Goal: Task Accomplishment & Management: Complete application form

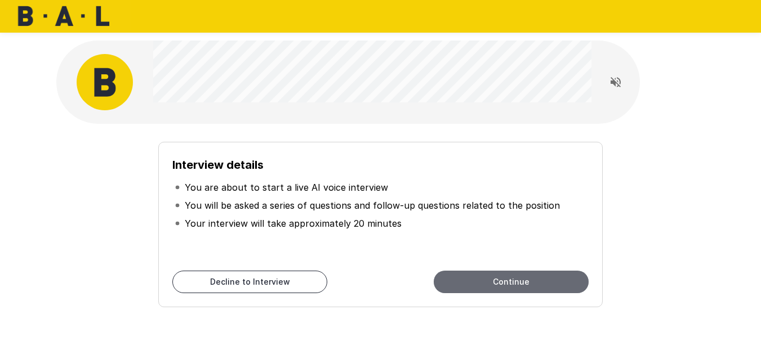
click at [468, 274] on button "Continue" at bounding box center [511, 282] width 155 height 23
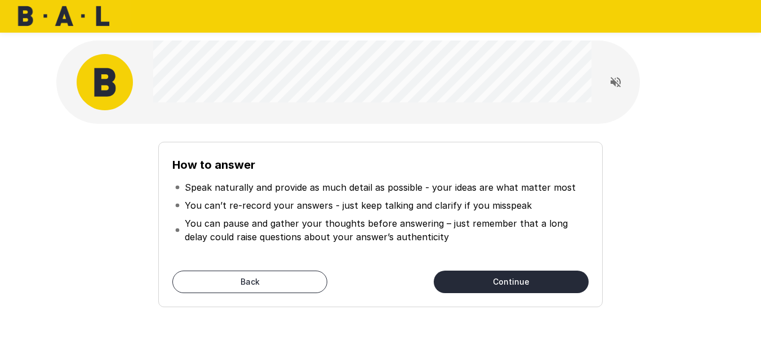
scroll to position [5, 0]
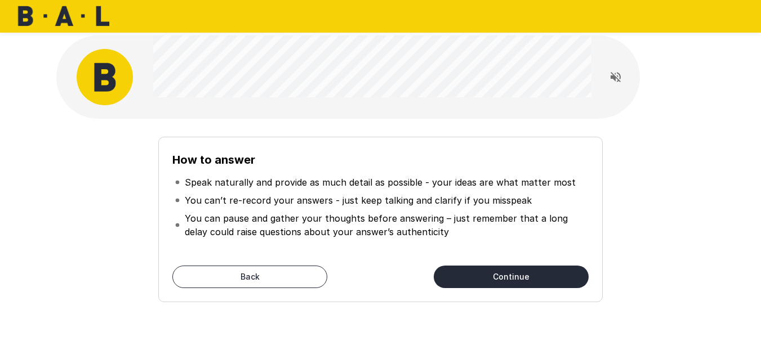
click at [468, 274] on button "Continue" at bounding box center [511, 277] width 155 height 23
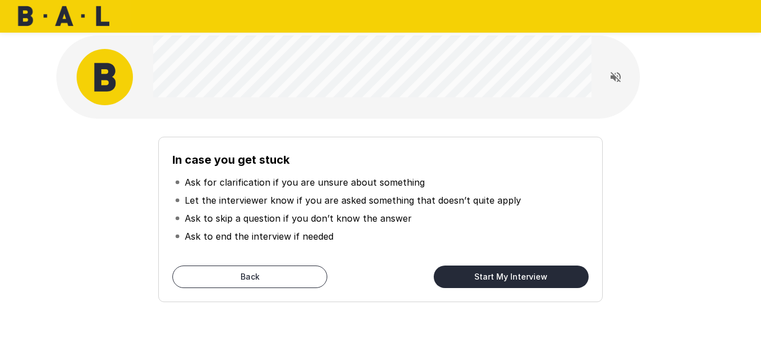
click at [501, 277] on button "Start My Interview" at bounding box center [511, 277] width 155 height 23
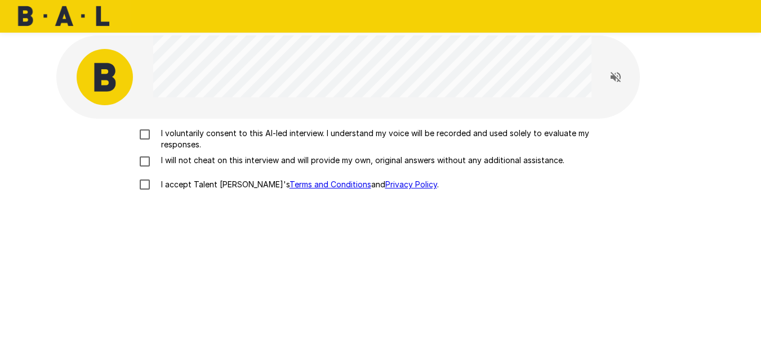
click at [328, 130] on p "I voluntarily consent to this AI-led interview. I understand my voice will be r…" at bounding box center [393, 139] width 472 height 23
click at [330, 161] on p "I will not cheat on this interview and will provide my own, original answers wi…" at bounding box center [361, 160] width 408 height 11
click at [219, 184] on p "I accept Talent Llama's Terms and Conditions and Privacy Policy ." at bounding box center [298, 184] width 282 height 11
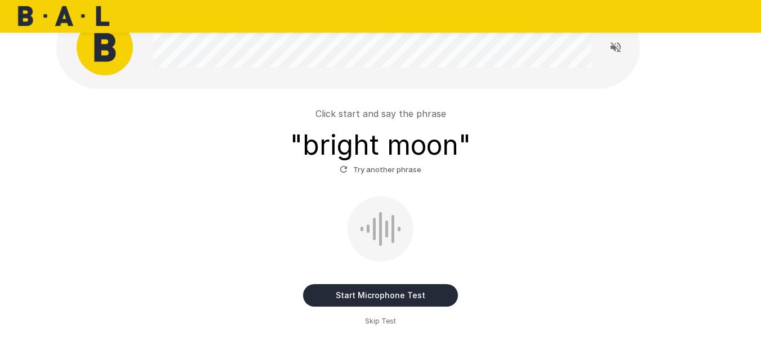
scroll to position [35, 0]
click at [379, 291] on button "Start Microphone Test" at bounding box center [380, 295] width 155 height 23
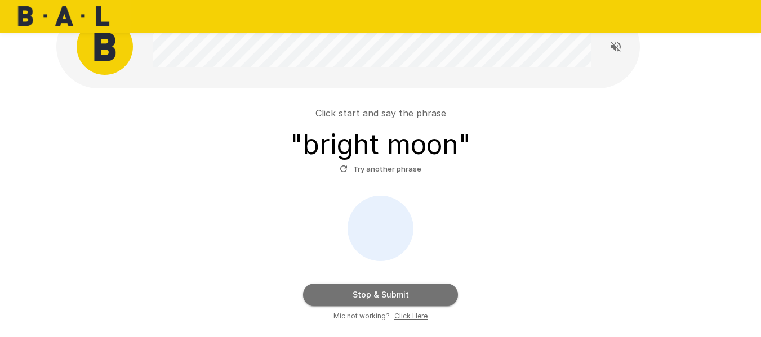
click at [379, 291] on button "Stop & Submit" at bounding box center [380, 295] width 155 height 23
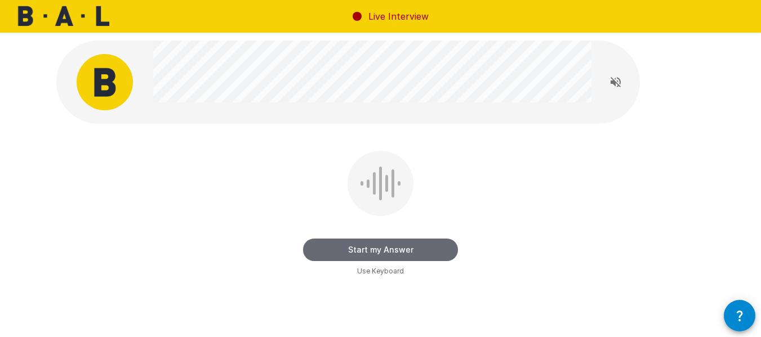
click at [412, 248] on button "Start my Answer" at bounding box center [380, 250] width 155 height 23
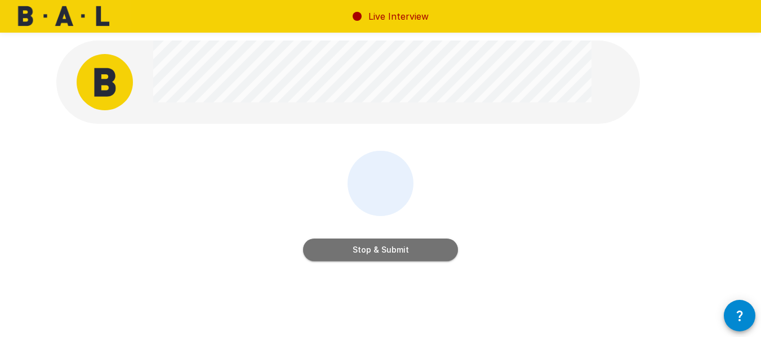
click at [416, 247] on button "Stop & Submit" at bounding box center [380, 250] width 155 height 23
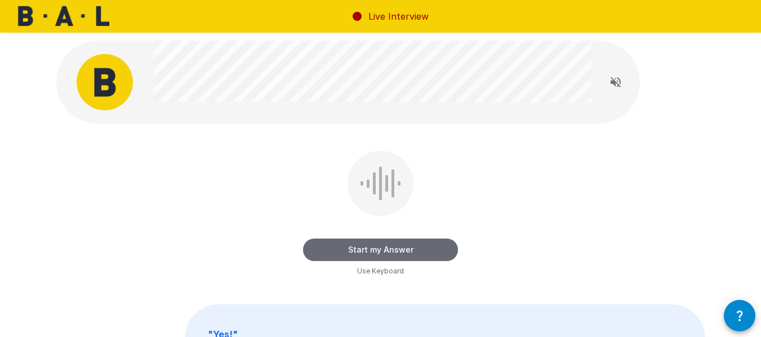
click at [410, 247] on button "Start my Answer" at bounding box center [380, 250] width 155 height 23
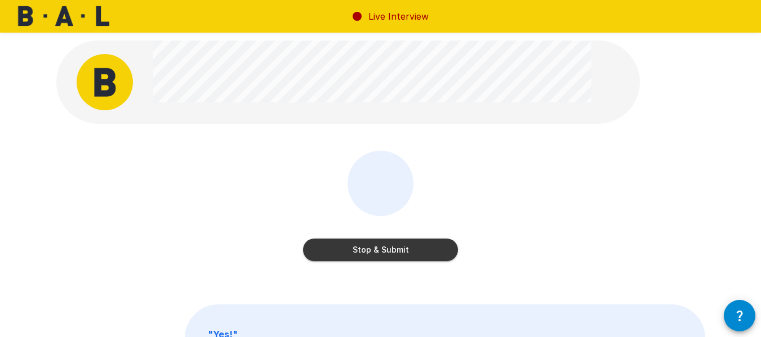
click at [371, 253] on button "Stop & Submit" at bounding box center [380, 250] width 155 height 23
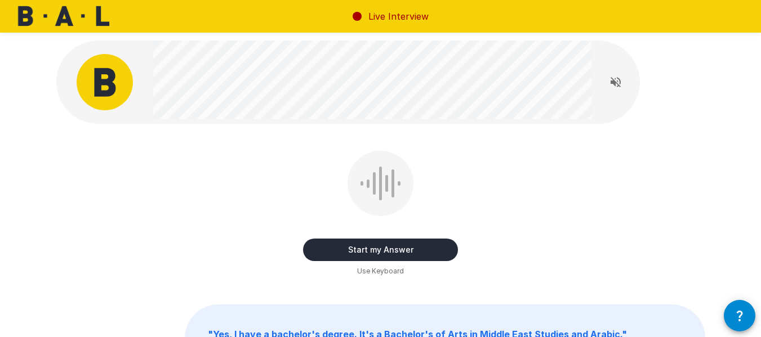
click at [398, 247] on button "Start my Answer" at bounding box center [380, 250] width 155 height 23
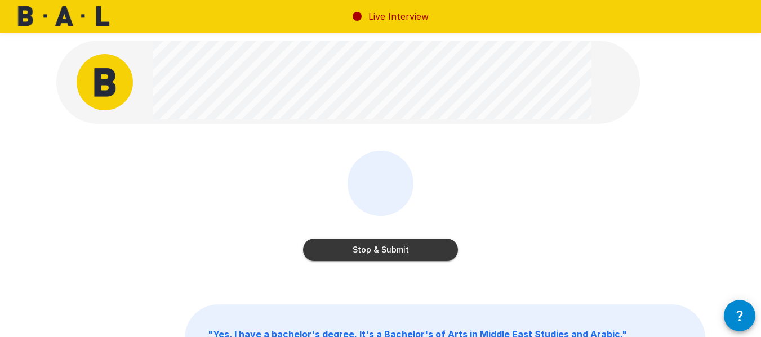
click at [402, 249] on button "Stop & Submit" at bounding box center [380, 250] width 155 height 23
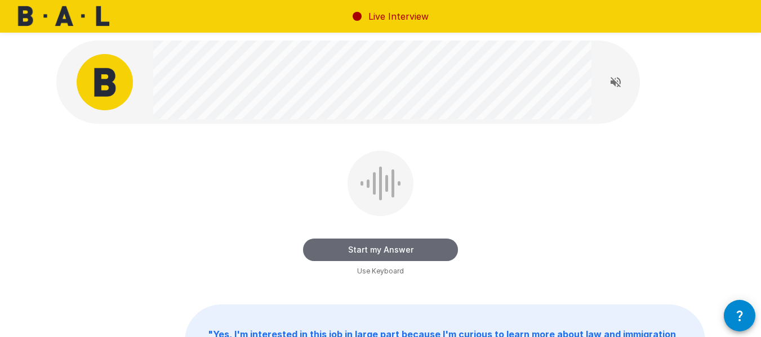
click at [401, 253] on button "Start my Answer" at bounding box center [380, 250] width 155 height 23
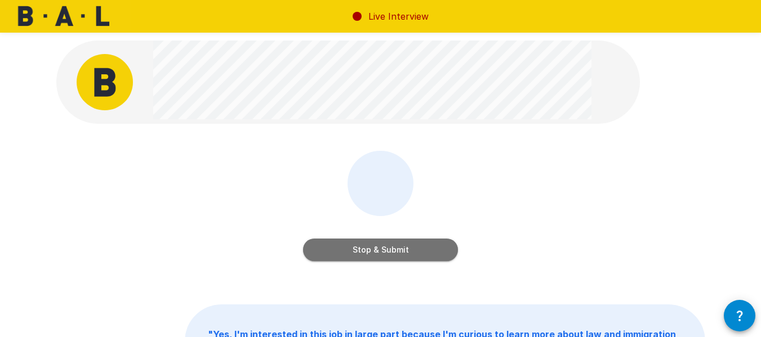
click at [422, 250] on button "Stop & Submit" at bounding box center [380, 250] width 155 height 23
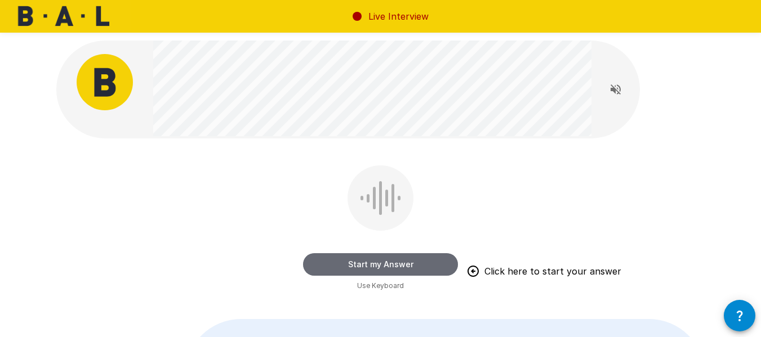
click at [387, 263] on button "Start my Answer" at bounding box center [380, 264] width 155 height 23
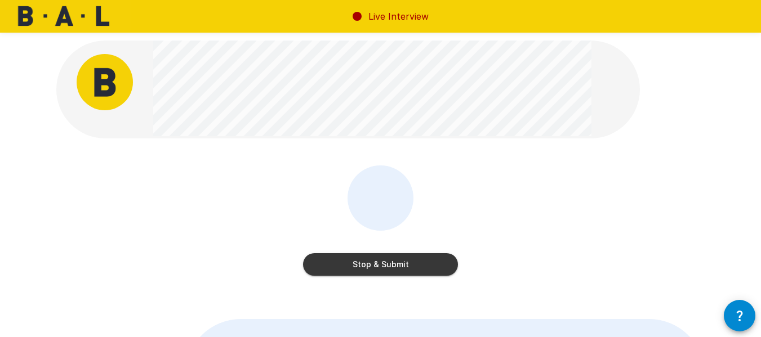
click at [404, 266] on button "Stop & Submit" at bounding box center [380, 264] width 155 height 23
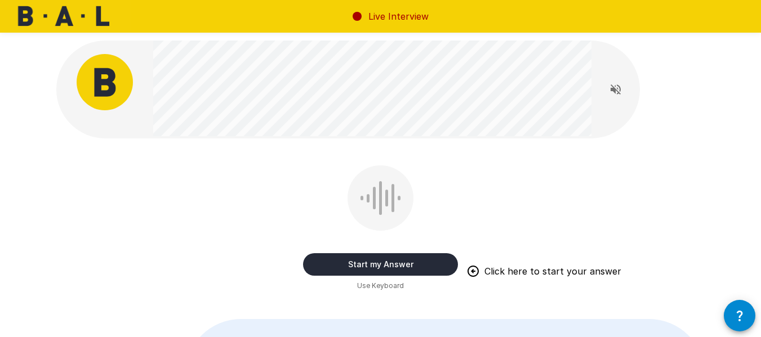
click at [404, 266] on button "Start my Answer" at bounding box center [380, 264] width 155 height 23
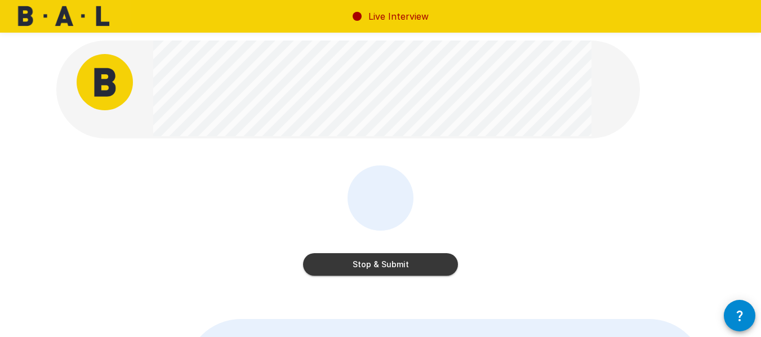
click at [422, 261] on button "Stop & Submit" at bounding box center [380, 264] width 155 height 23
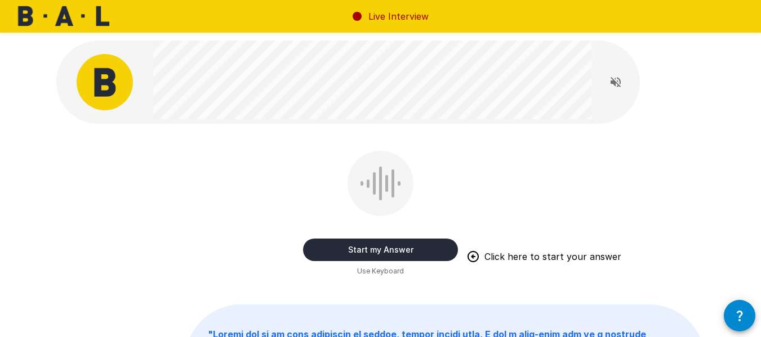
click at [404, 251] on button "Start my Answer" at bounding box center [380, 250] width 155 height 23
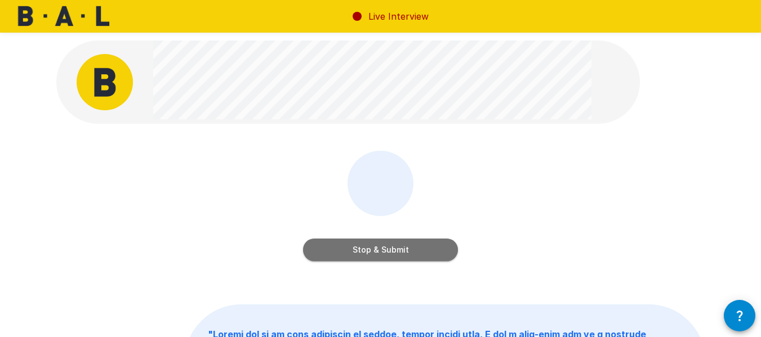
click at [392, 250] on button "Stop & Submit" at bounding box center [380, 250] width 155 height 23
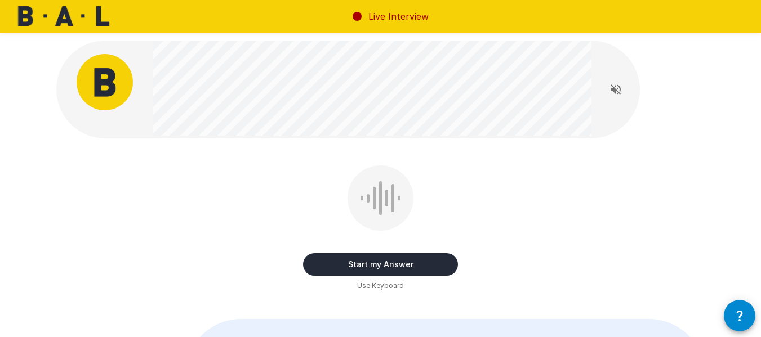
click at [414, 259] on button "Start my Answer" at bounding box center [380, 264] width 155 height 23
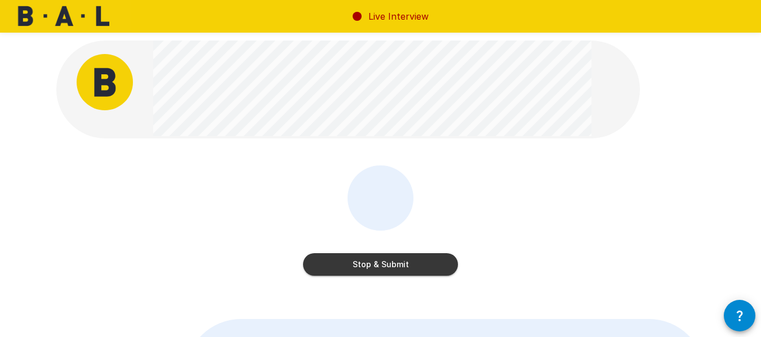
click at [423, 259] on button "Stop & Submit" at bounding box center [380, 264] width 155 height 23
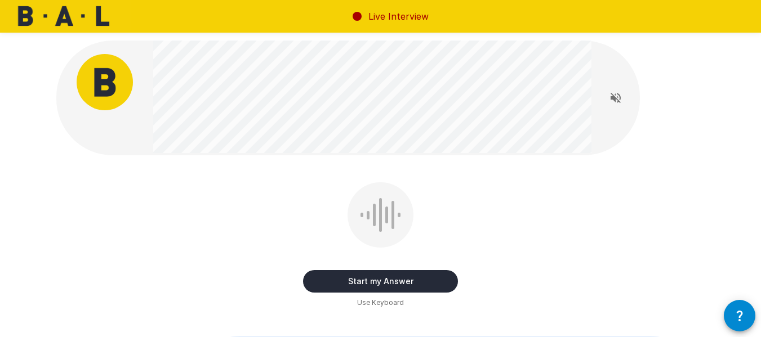
click at [424, 273] on button "Start my Answer" at bounding box center [380, 281] width 155 height 23
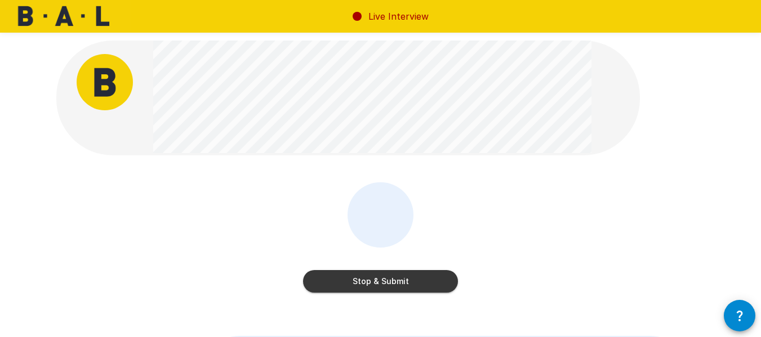
click at [391, 279] on button "Stop & Submit" at bounding box center [380, 281] width 155 height 23
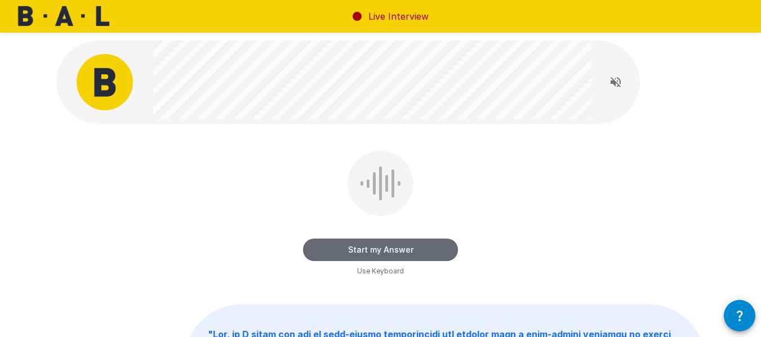
click at [410, 247] on button "Start my Answer" at bounding box center [380, 250] width 155 height 23
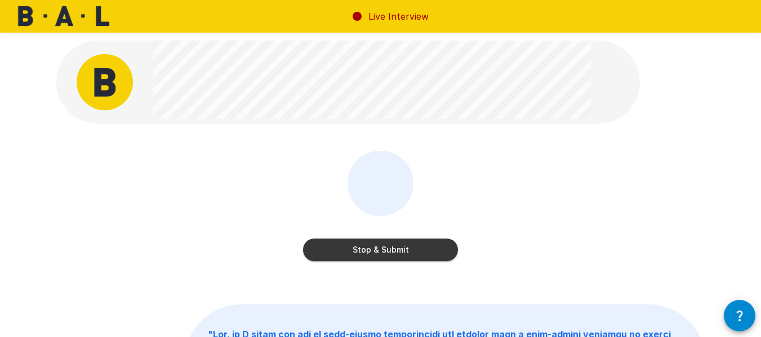
click at [385, 253] on button "Stop & Submit" at bounding box center [380, 250] width 155 height 23
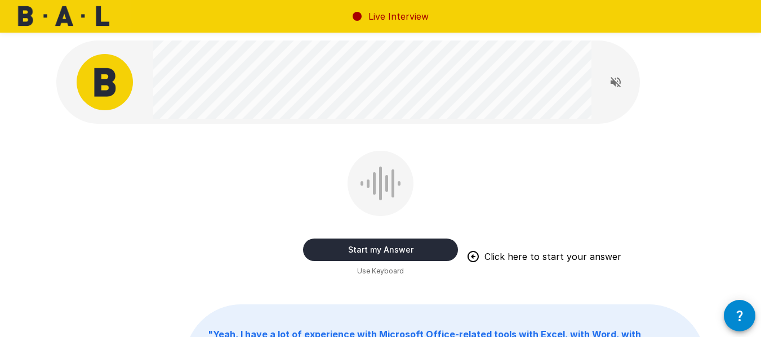
click at [407, 253] on button "Start my Answer" at bounding box center [380, 250] width 155 height 23
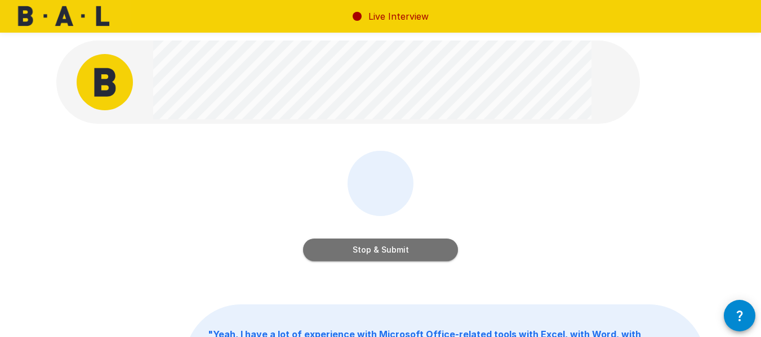
click at [431, 254] on button "Stop & Submit" at bounding box center [380, 250] width 155 height 23
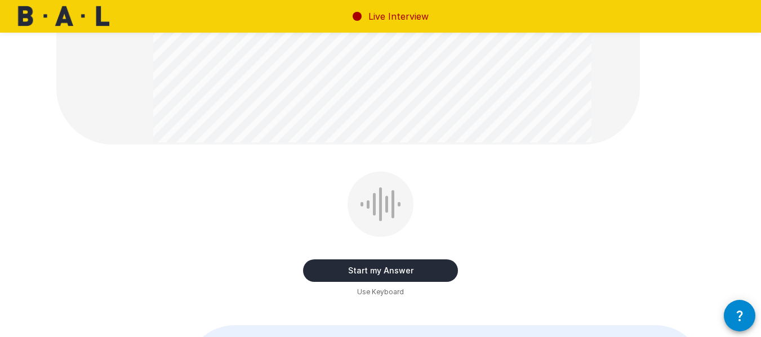
scroll to position [146, 0]
click at [412, 270] on button "Start my Answer" at bounding box center [380, 270] width 155 height 23
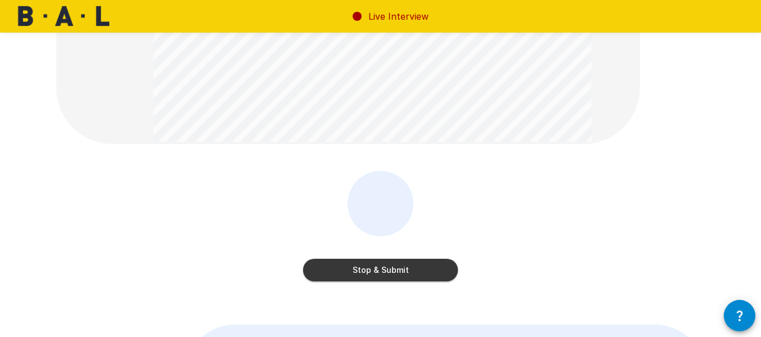
click at [412, 270] on button "Stop & Submit" at bounding box center [380, 270] width 155 height 23
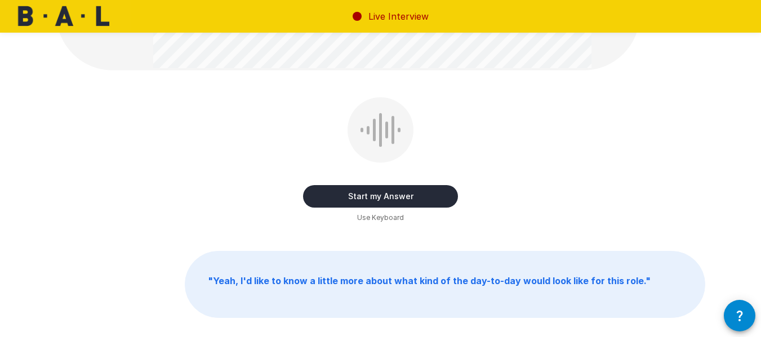
scroll to position [427, 0]
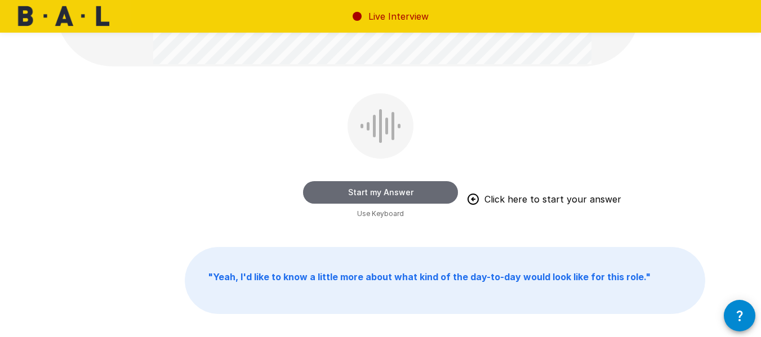
click at [416, 189] on button "Start my Answer" at bounding box center [380, 192] width 155 height 23
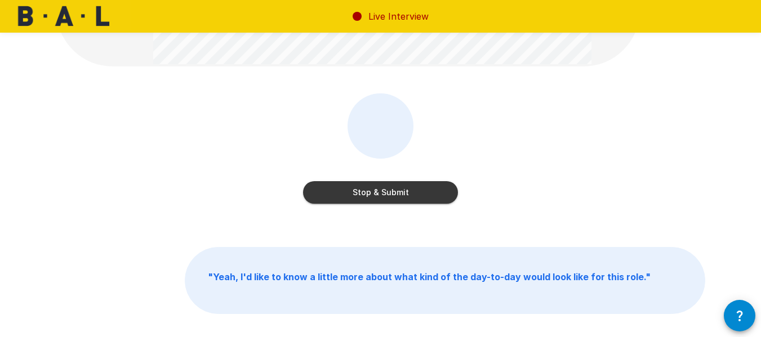
click at [416, 189] on button "Stop & Submit" at bounding box center [380, 192] width 155 height 23
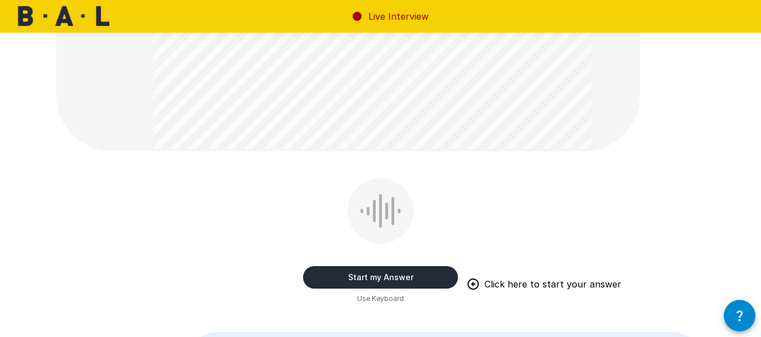
scroll to position [258, 0]
click at [383, 279] on button "Start my Answer" at bounding box center [380, 277] width 155 height 23
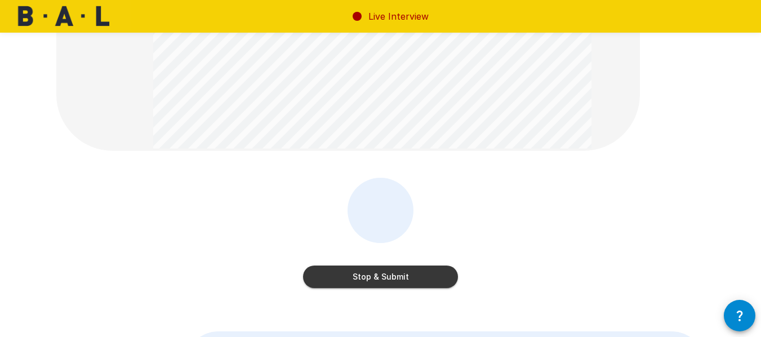
click at [430, 276] on button "Stop & Submit" at bounding box center [380, 277] width 155 height 23
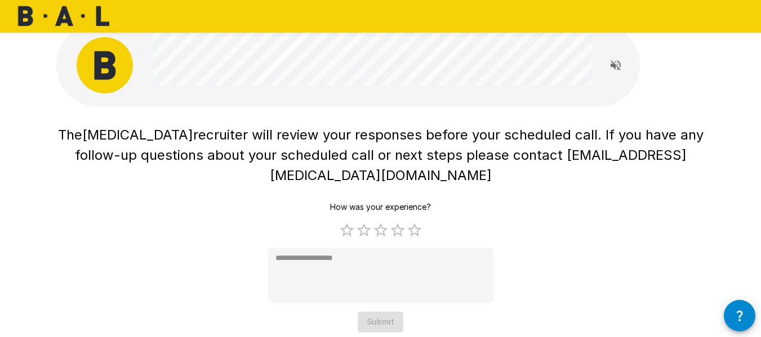
scroll to position [17, 0]
click at [394, 222] on label "4 Stars" at bounding box center [397, 230] width 17 height 17
type textarea "*"
click at [381, 312] on button "Submit" at bounding box center [381, 322] width 46 height 21
